Goal: Task Accomplishment & Management: Use online tool/utility

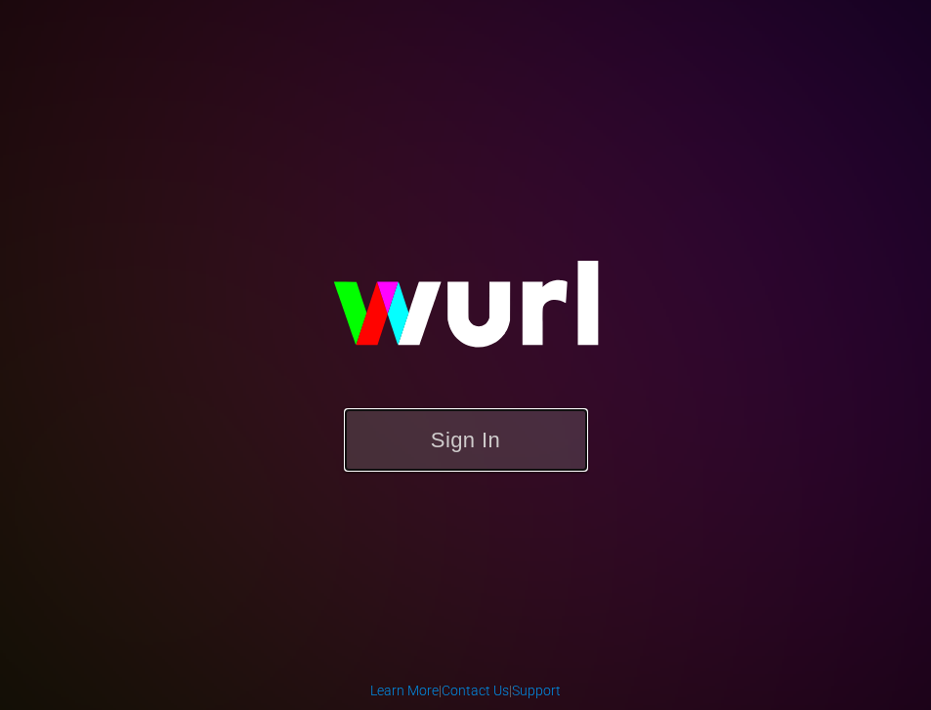
click at [519, 448] on button "Sign In" at bounding box center [466, 439] width 244 height 63
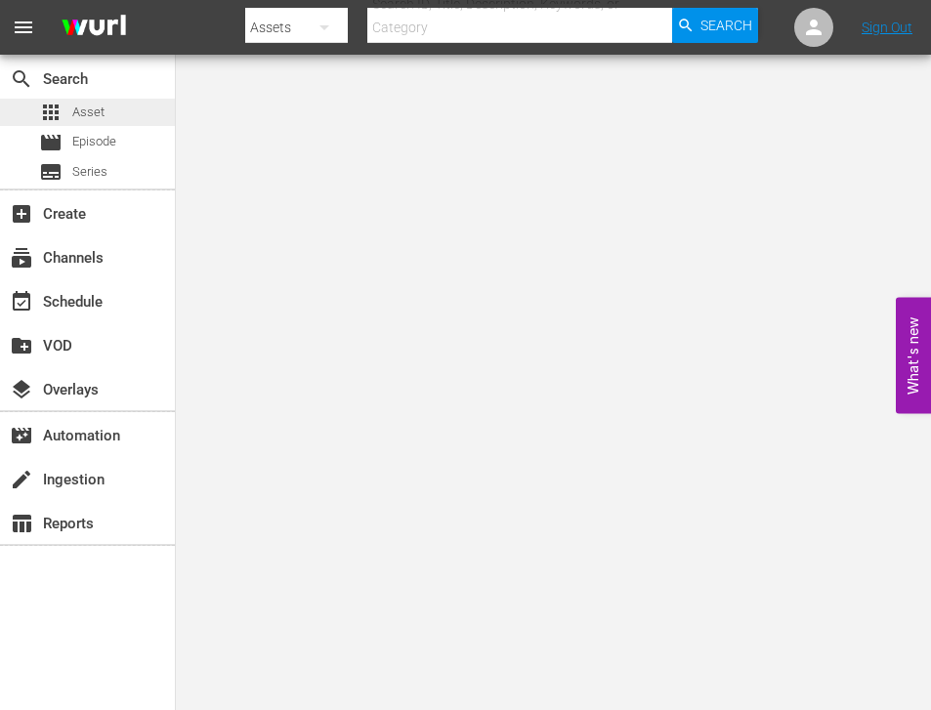
click at [90, 120] on span "Asset" at bounding box center [88, 113] width 32 height 20
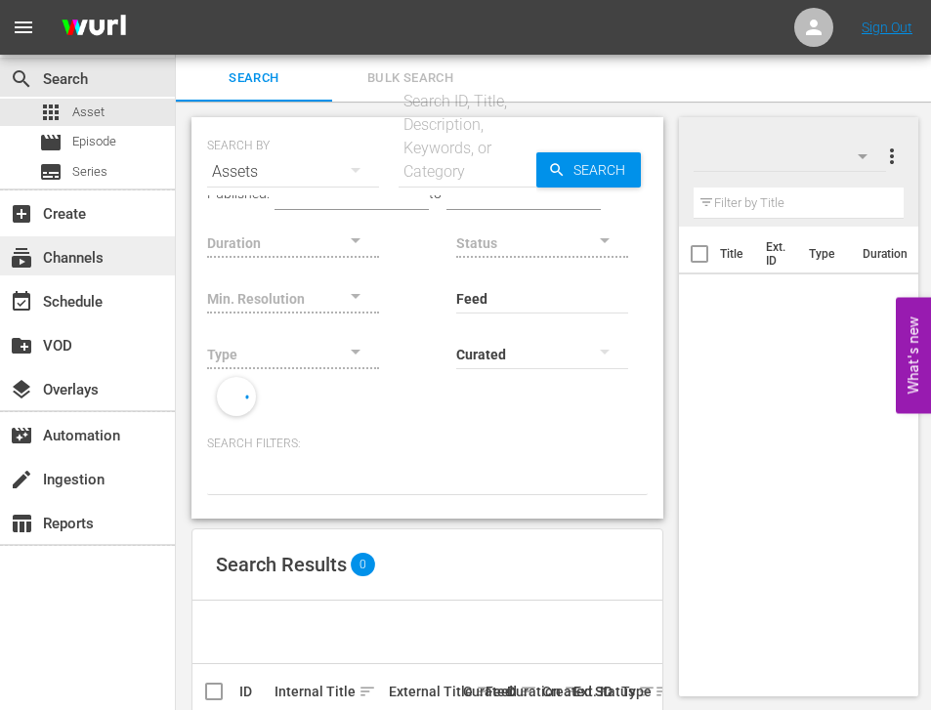
click at [72, 264] on div "subscriptions Channels" at bounding box center [54, 255] width 109 height 18
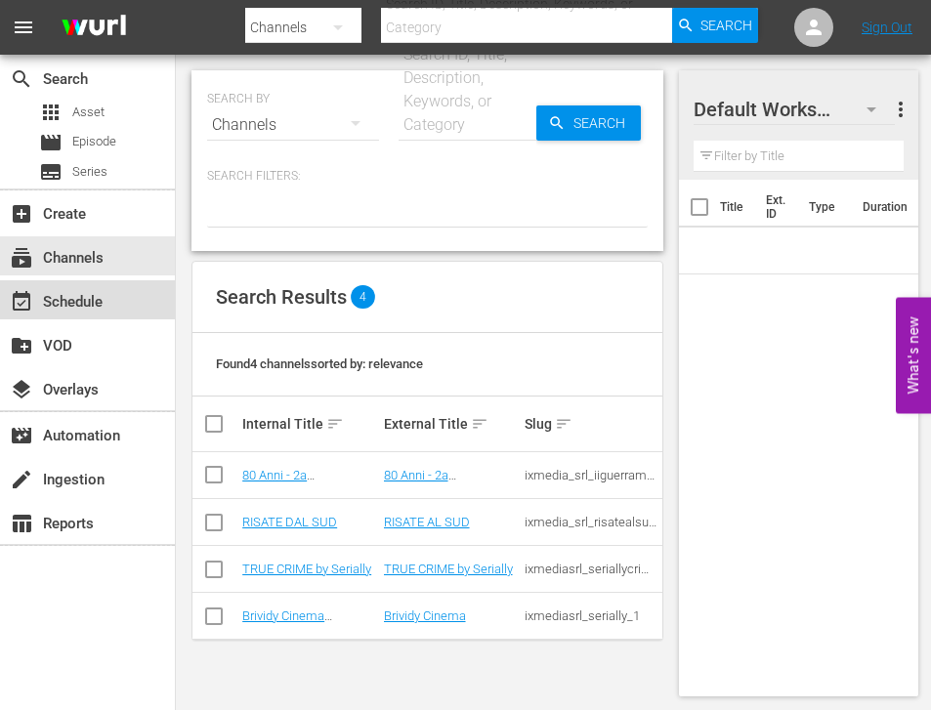
click at [74, 308] on div "event_available Schedule" at bounding box center [54, 299] width 109 height 18
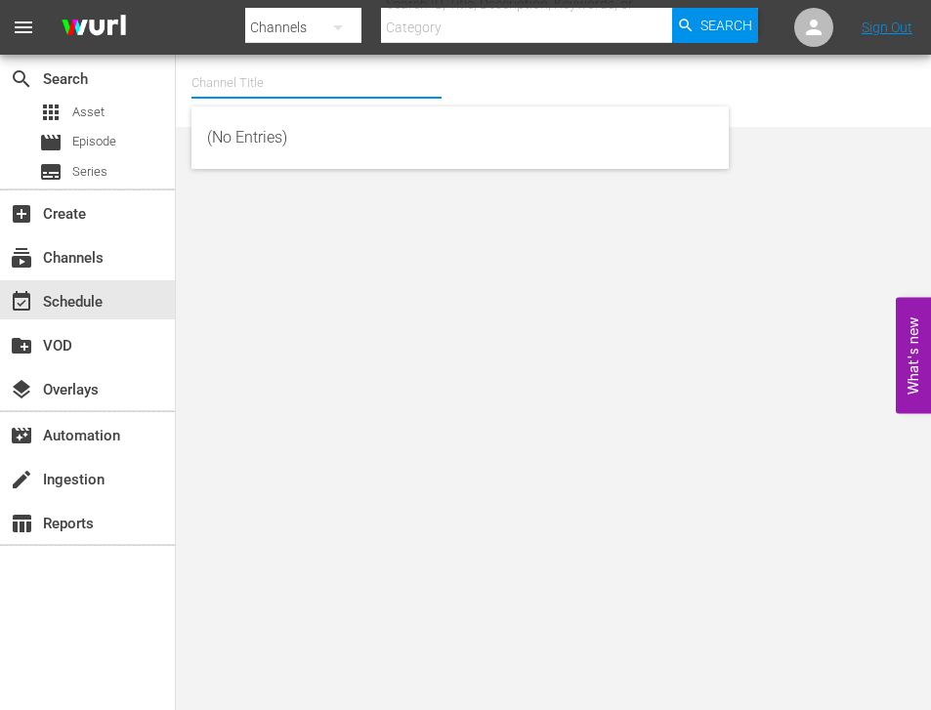
click at [285, 99] on input "text" at bounding box center [316, 83] width 250 height 47
click at [118, 260] on div "subscriptions Channels" at bounding box center [87, 255] width 175 height 39
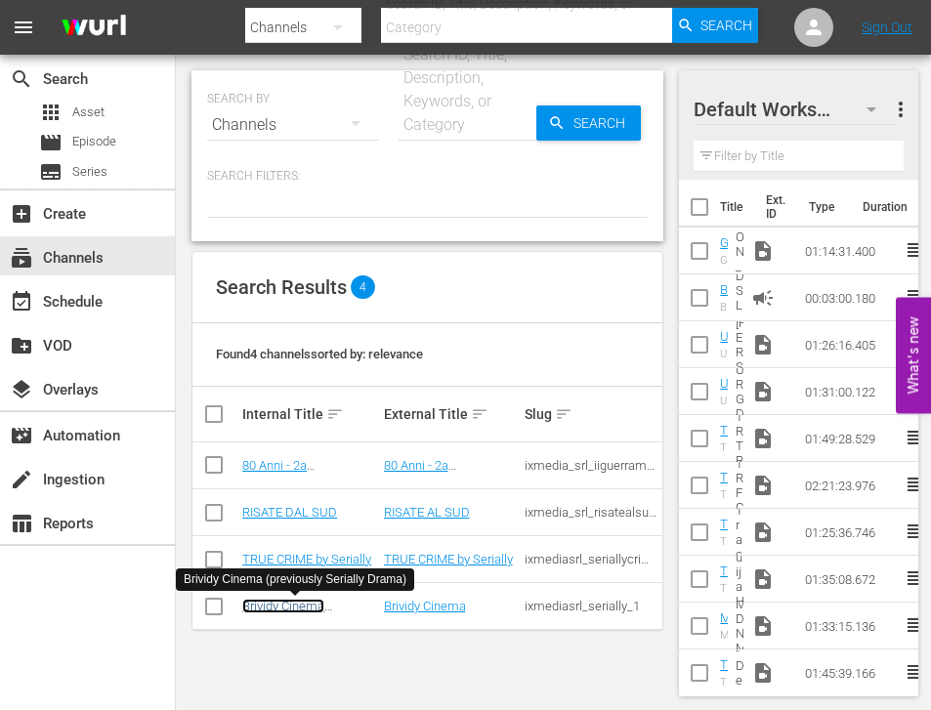
click at [306, 609] on link "Brividy Cinema (previously Serially Drama)" at bounding box center [293, 621] width 103 height 44
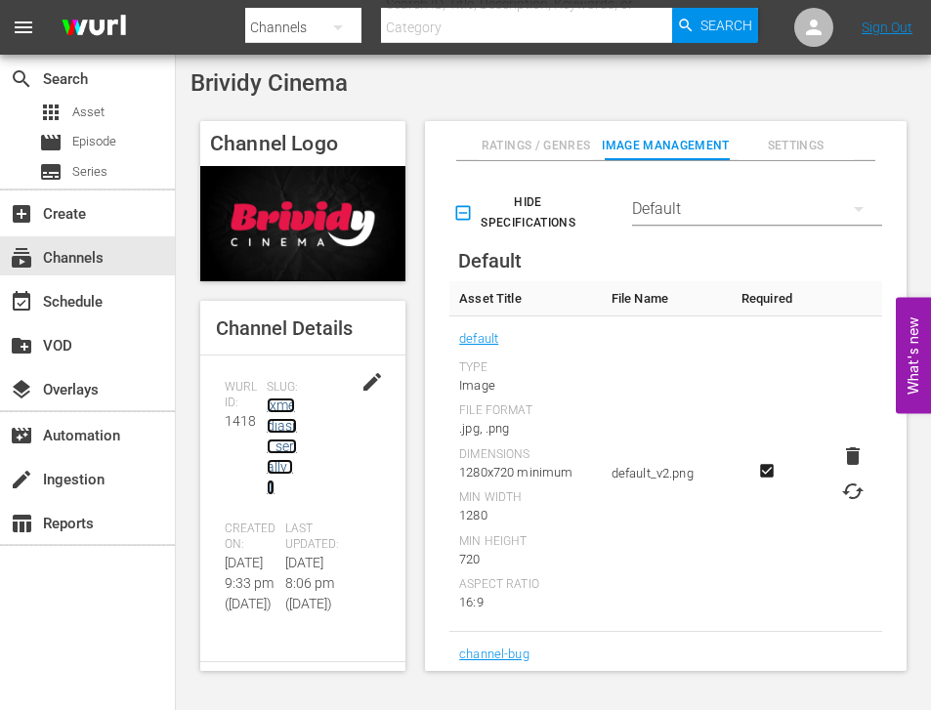
click at [275, 430] on link "ixmediasrl_serially_1" at bounding box center [282, 447] width 30 height 98
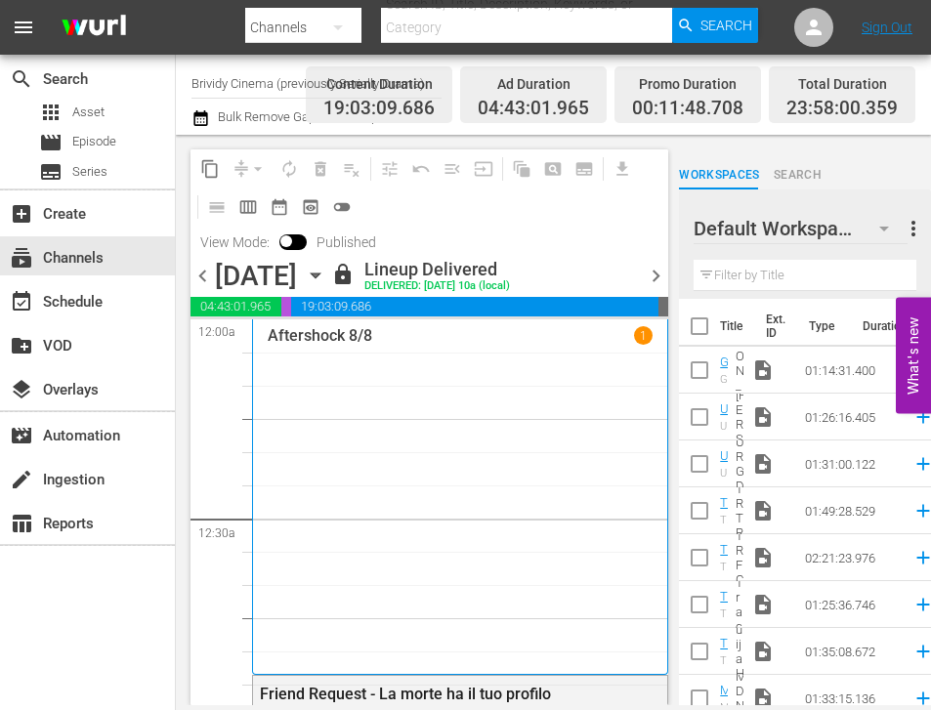
click at [866, 230] on button "button" at bounding box center [884, 228] width 47 height 47
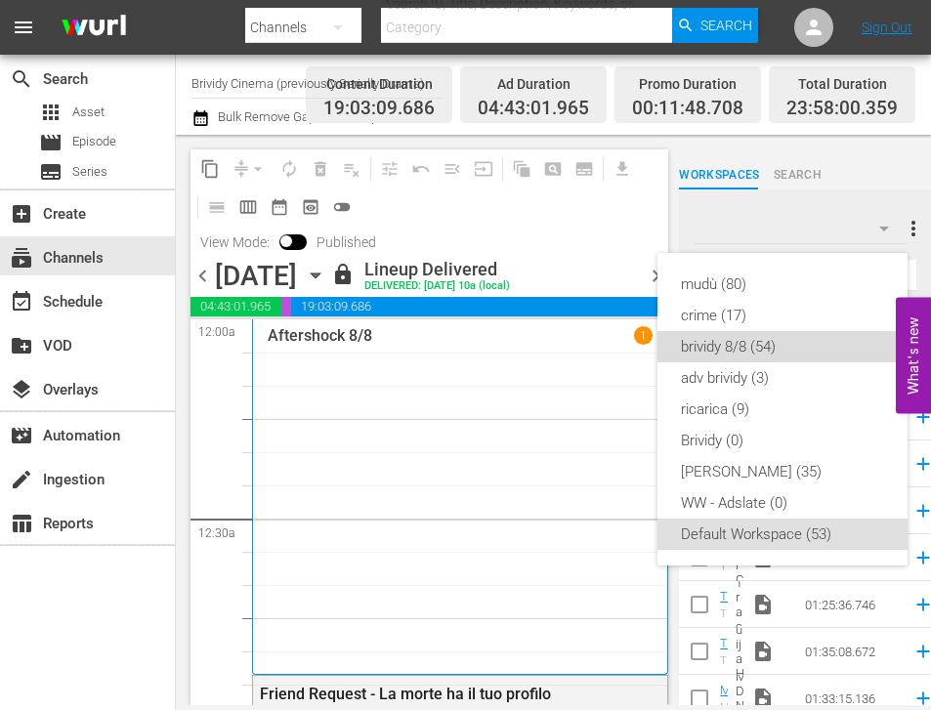
click at [766, 347] on div "brividy 8/8 (54)" at bounding box center [782, 346] width 203 height 31
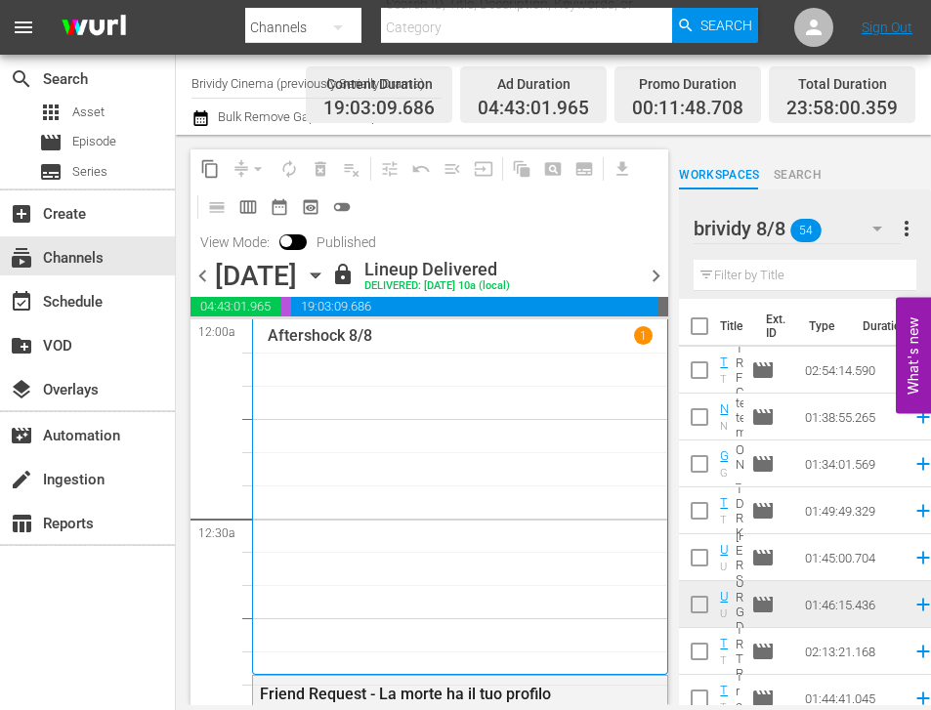
click at [753, 271] on input "text" at bounding box center [805, 275] width 223 height 31
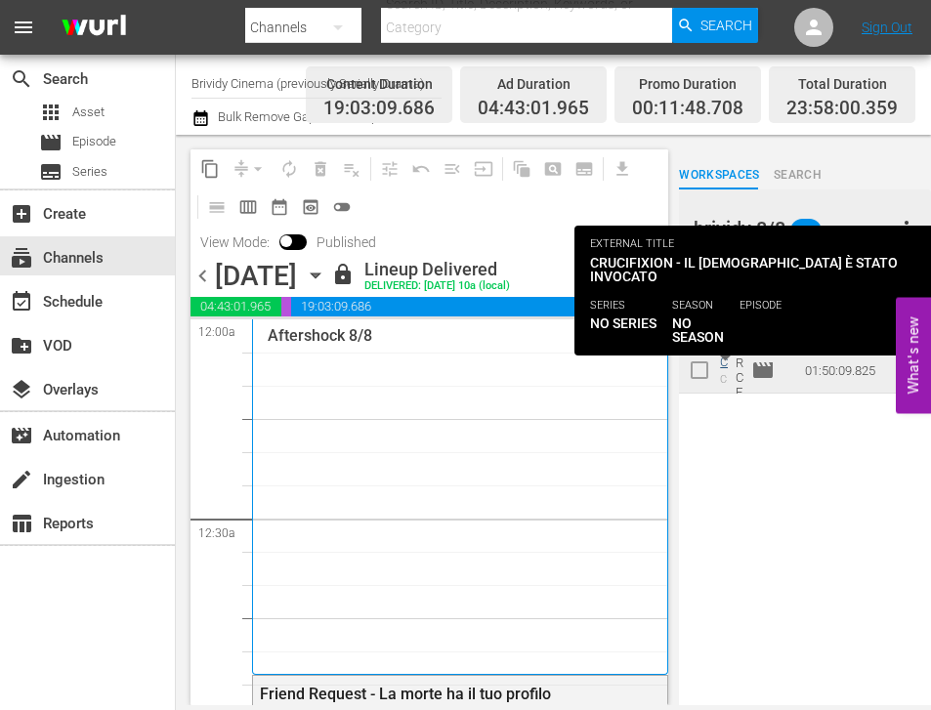
type input "cruci"
click at [724, 361] on link "Crucifixion - Il [DEMOGRAPHIC_DATA] è stato invocato 8/8" at bounding box center [725, 633] width 11 height 557
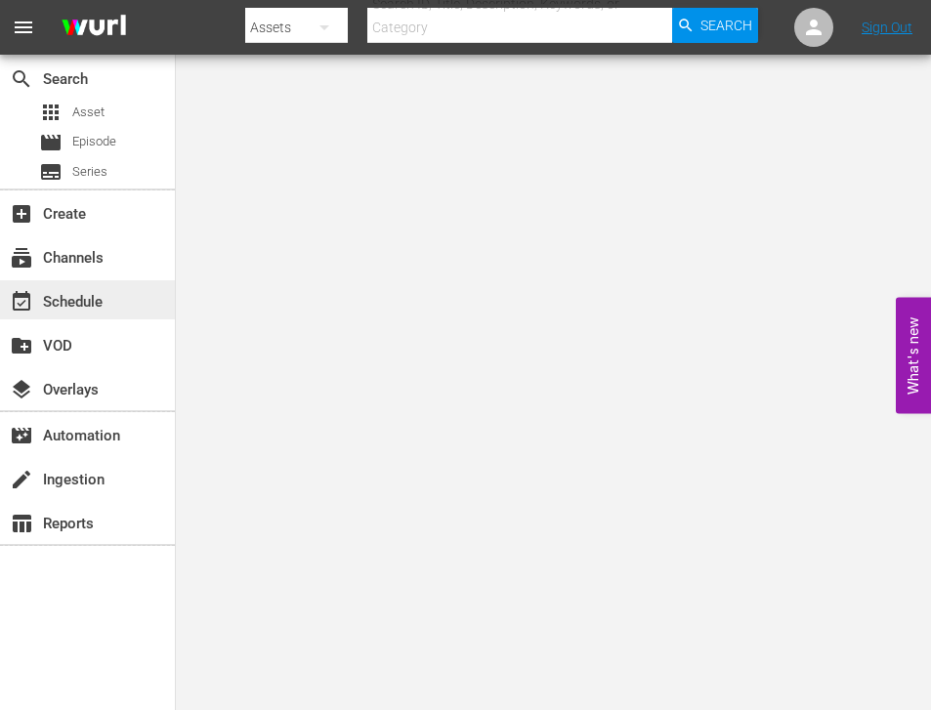
click at [104, 305] on div "event_available Schedule" at bounding box center [54, 299] width 109 height 18
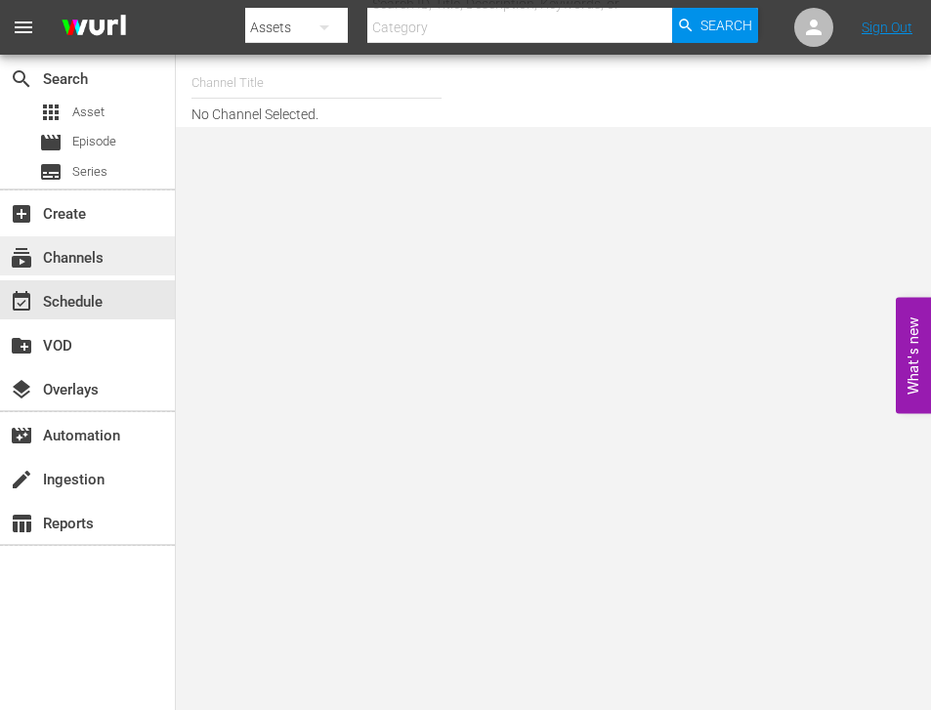
click at [48, 252] on div "subscriptions Channels" at bounding box center [54, 255] width 109 height 18
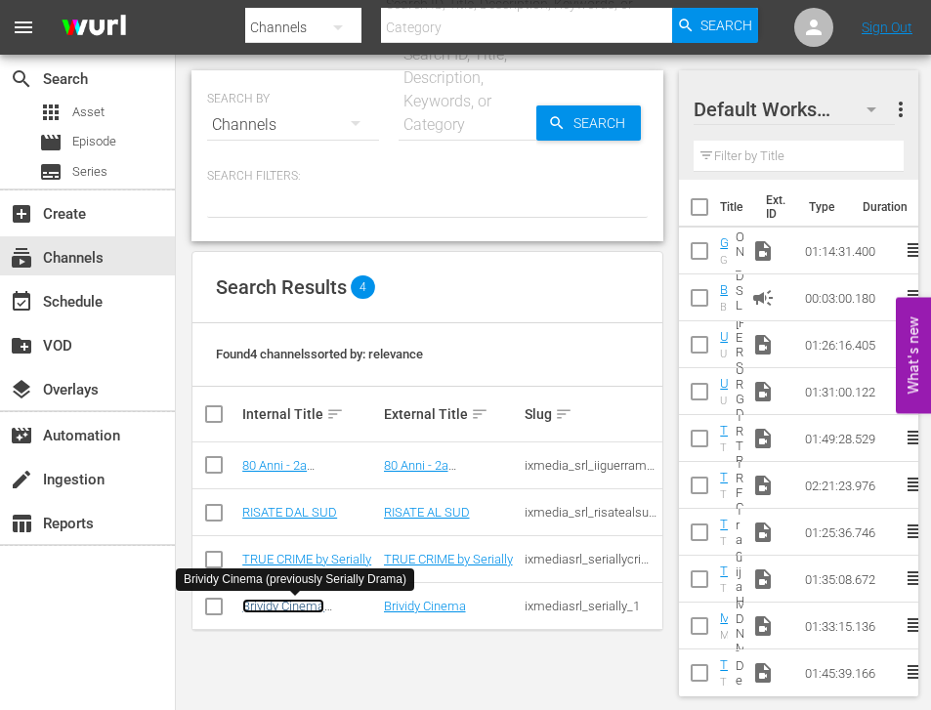
click at [293, 608] on link "Brividy Cinema (previously Serially Drama)" at bounding box center [293, 621] width 103 height 44
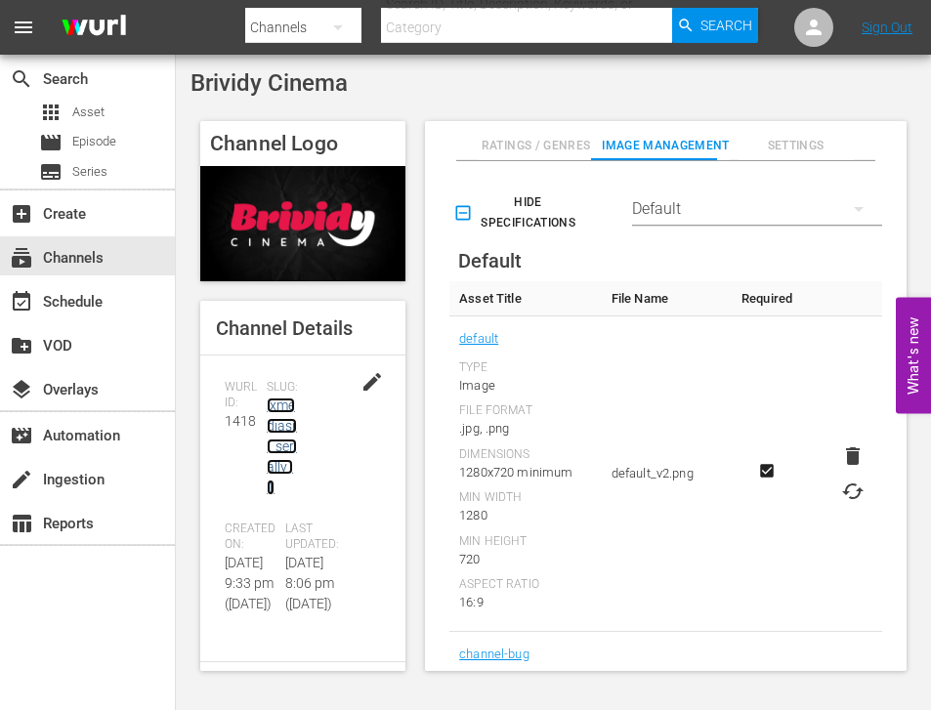
click at [288, 417] on link "ixmediasrl_serially_1" at bounding box center [282, 447] width 30 height 98
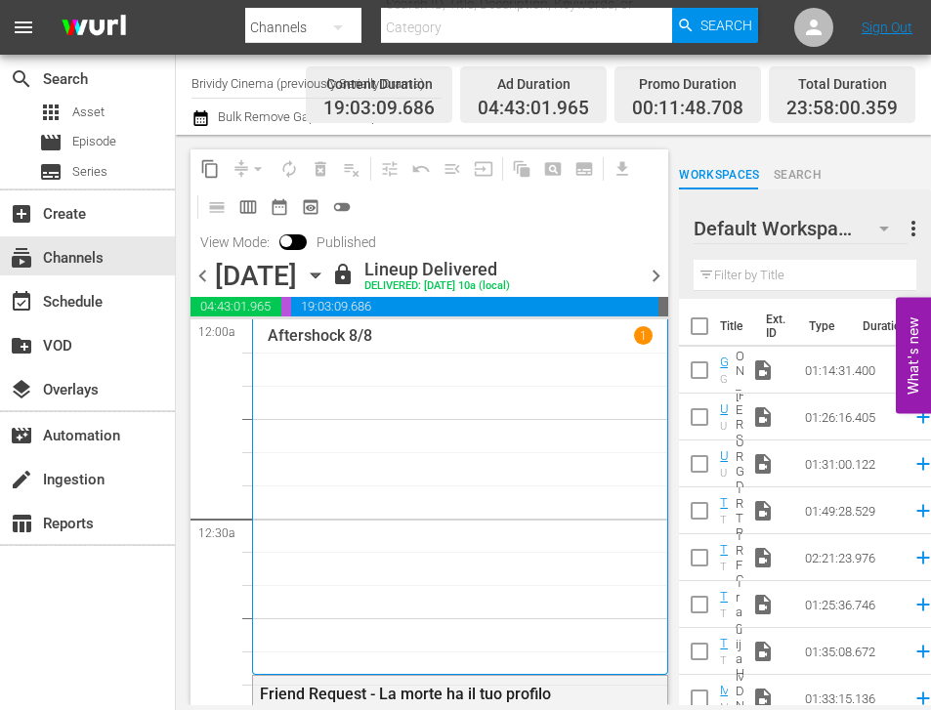
click at [831, 232] on div at bounding box center [764, 229] width 141 height 49
click at [891, 227] on icon "button" at bounding box center [883, 228] width 23 height 23
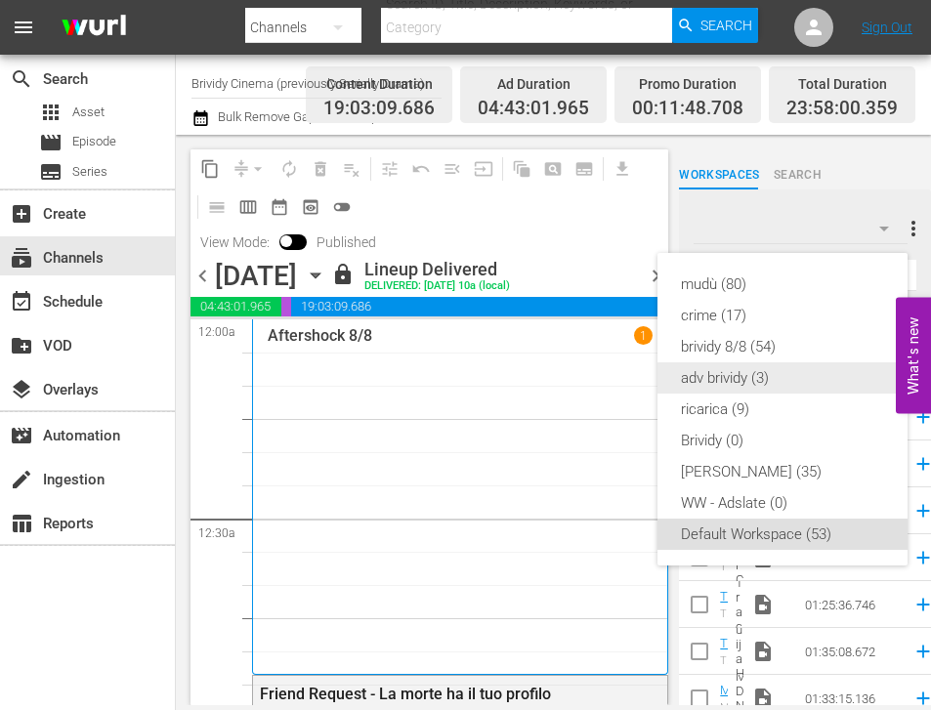
click at [719, 367] on div "adv brividy (3)" at bounding box center [782, 377] width 203 height 31
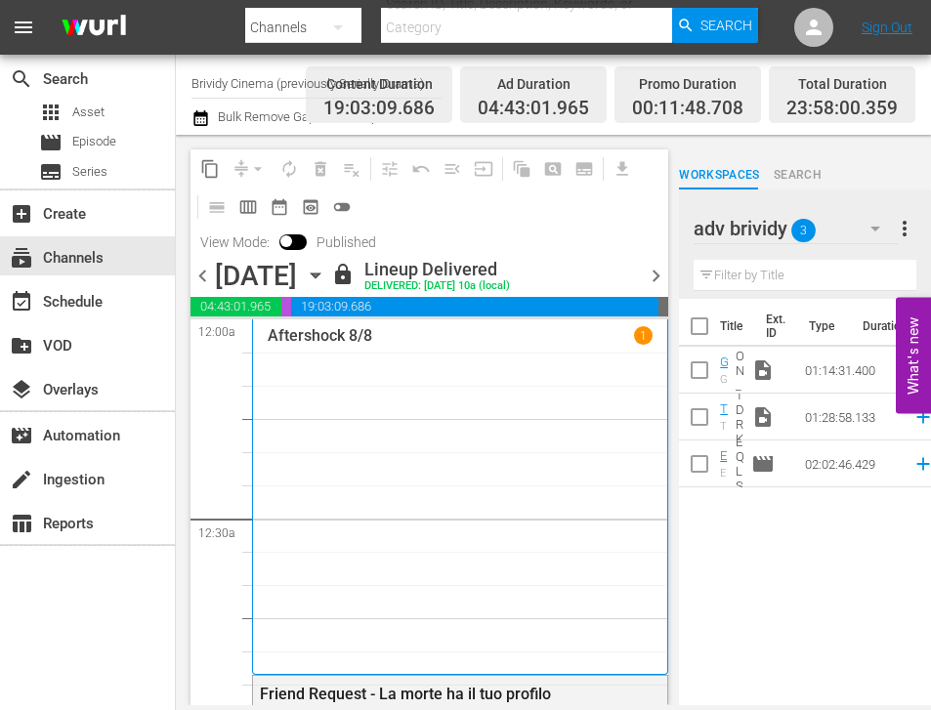
click at [726, 266] on input "text" at bounding box center [805, 275] width 223 height 31
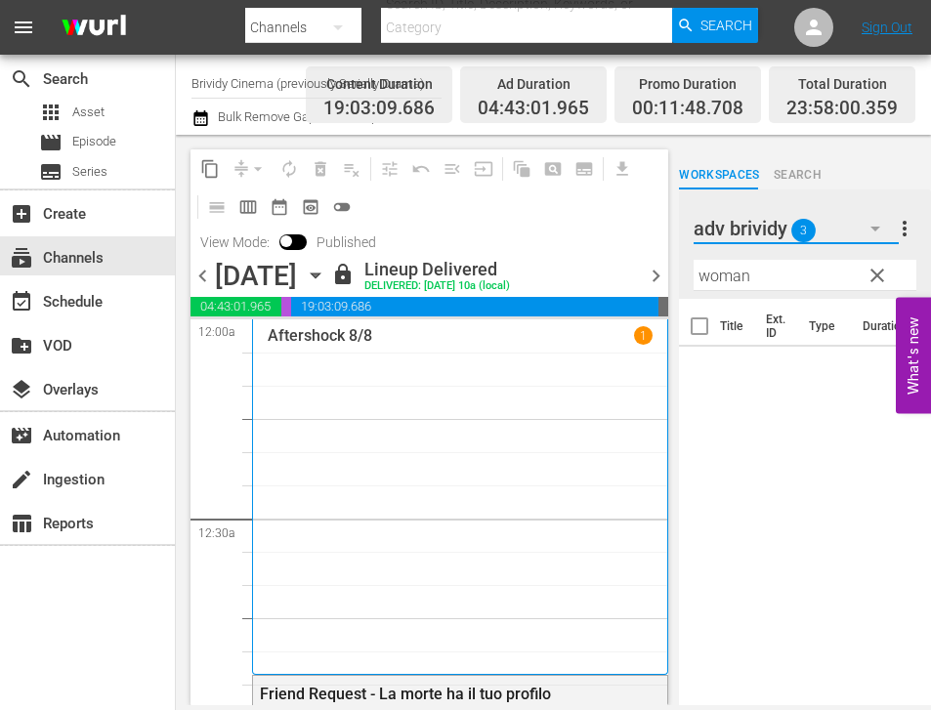
click at [870, 232] on icon "button" at bounding box center [875, 228] width 23 height 23
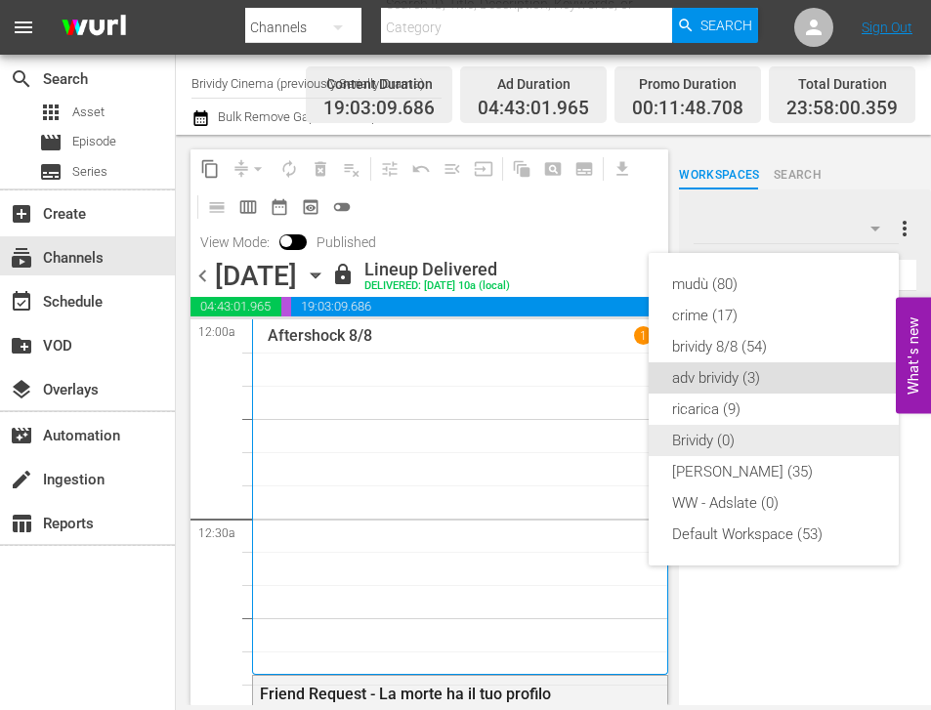
click at [772, 442] on div "Brividy (0)" at bounding box center [773, 440] width 203 height 31
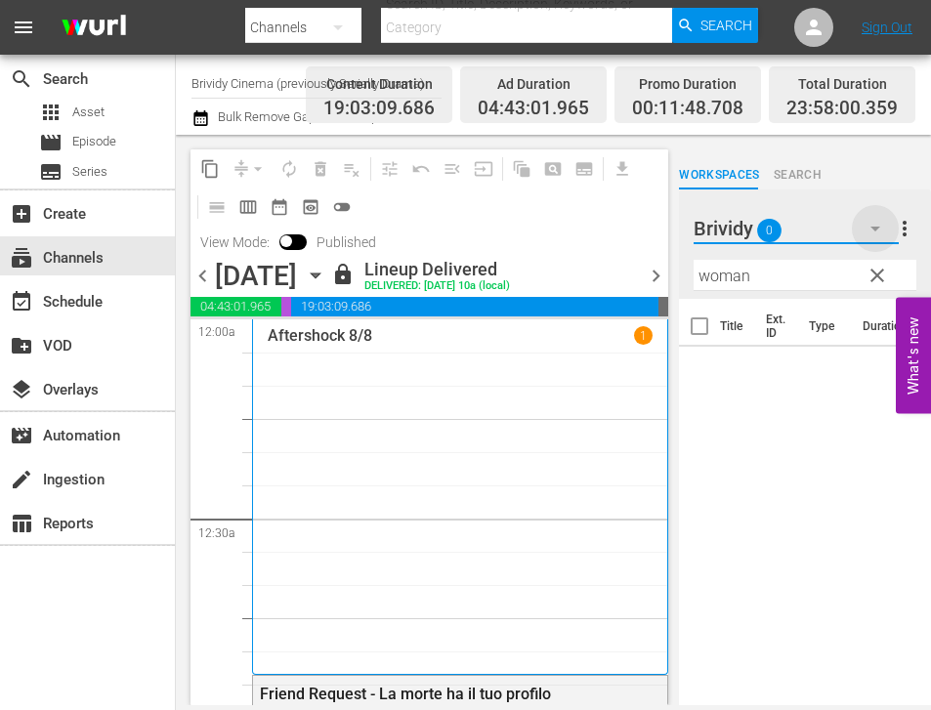
click at [878, 235] on icon "button" at bounding box center [875, 228] width 23 height 23
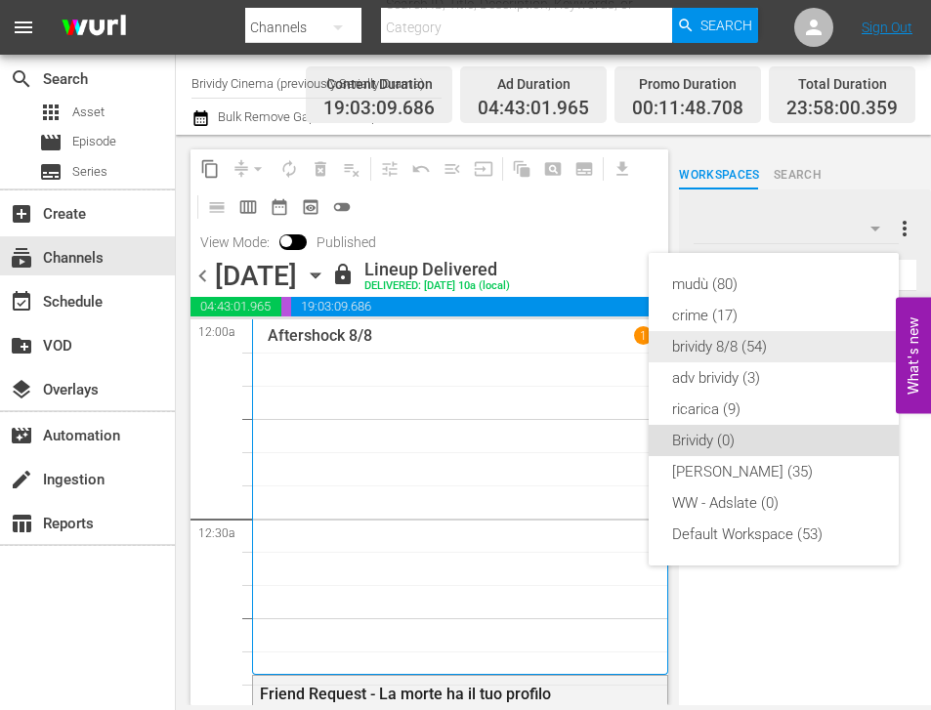
click at [790, 341] on div "brividy 8/8 (54)" at bounding box center [773, 346] width 203 height 31
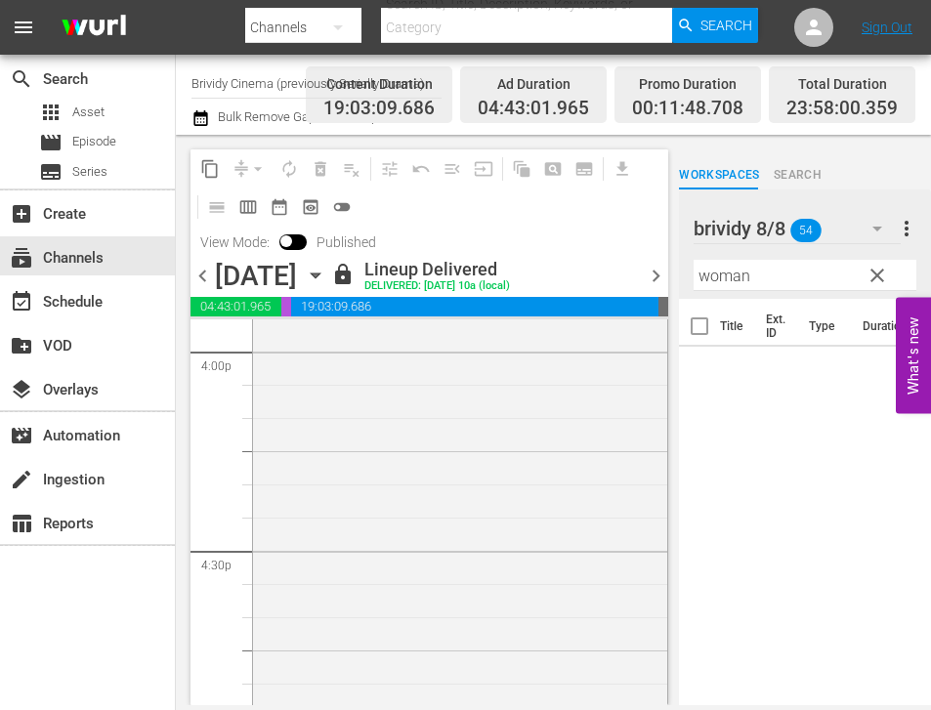
scroll to position [6348, 0]
click at [734, 279] on input "woman" at bounding box center [805, 275] width 223 height 31
type input "hall"
click at [844, 533] on div "Title Ext. ID Type Duration Halloween The Beginning 8/8 Halloween The Beginning…" at bounding box center [805, 503] width 252 height 409
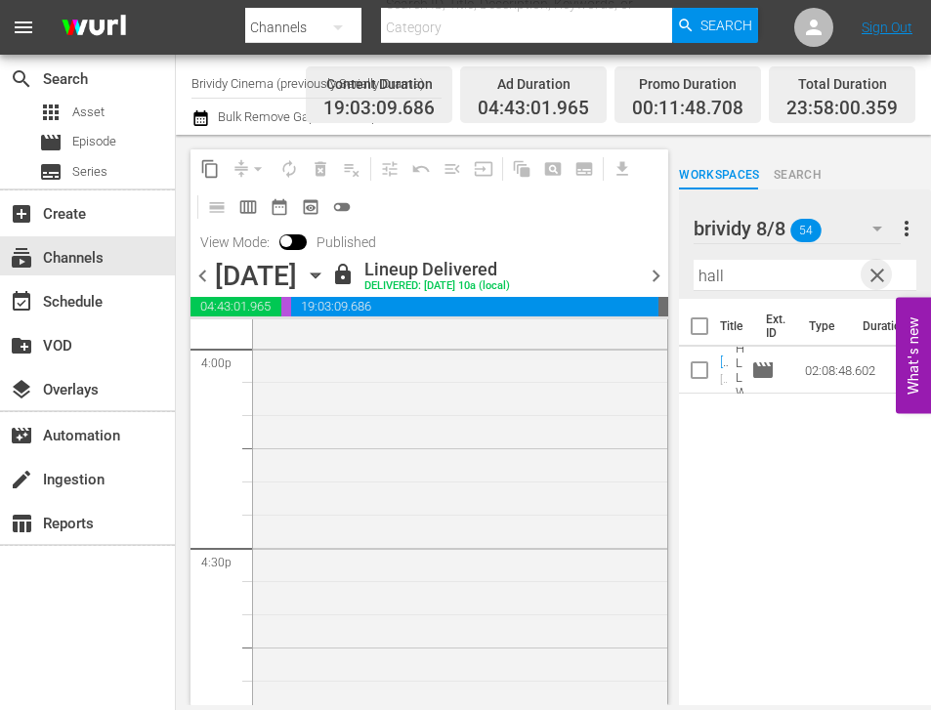
click at [879, 269] on span "clear" at bounding box center [876, 275] width 23 height 23
